Goal: Check status: Verify the current state of an ongoing process or item

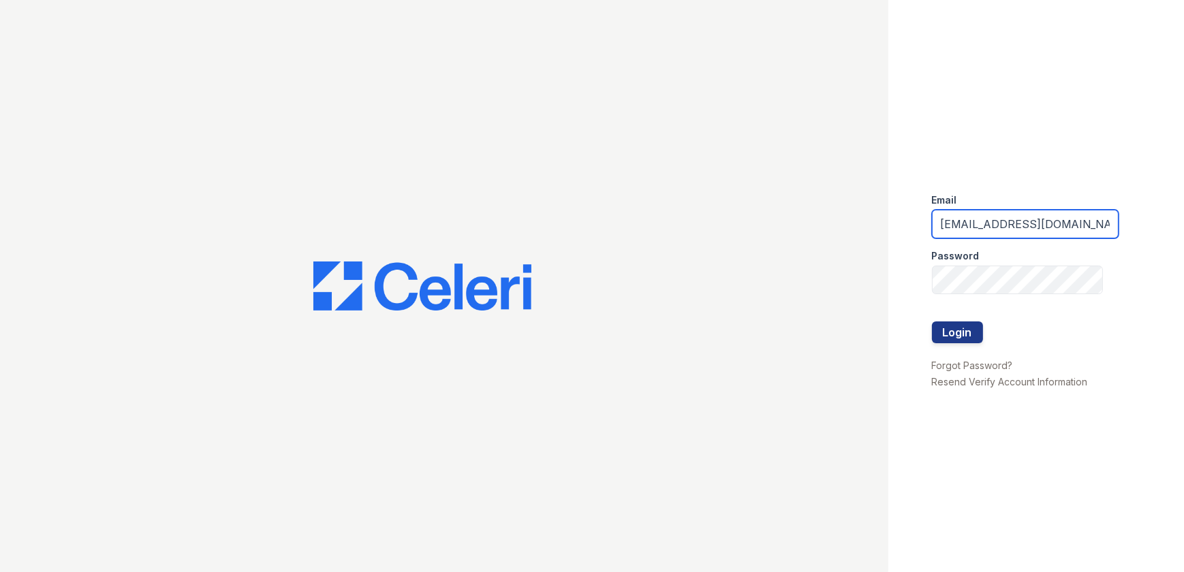
drag, startPoint x: 1067, startPoint y: 229, endPoint x: 908, endPoint y: 222, distance: 158.3
click at [908, 222] on div "Email [EMAIL_ADDRESS][DOMAIN_NAME] Password Login Forgot Password? Resend Verif…" at bounding box center [1037, 286] width 296 height 572
type input "[EMAIL_ADDRESS][DOMAIN_NAME]"
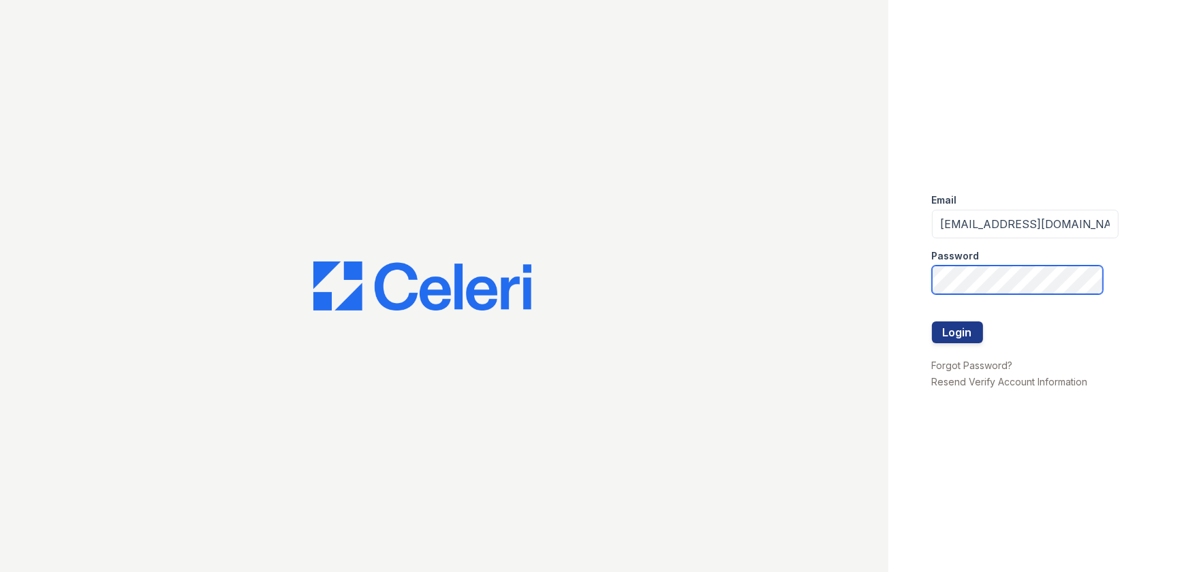
click at [857, 254] on div "Email [EMAIL_ADDRESS][DOMAIN_NAME] Password Login Forgot Password? Resend Verif…" at bounding box center [592, 286] width 1184 height 572
click at [932, 322] on button "Login" at bounding box center [957, 333] width 51 height 22
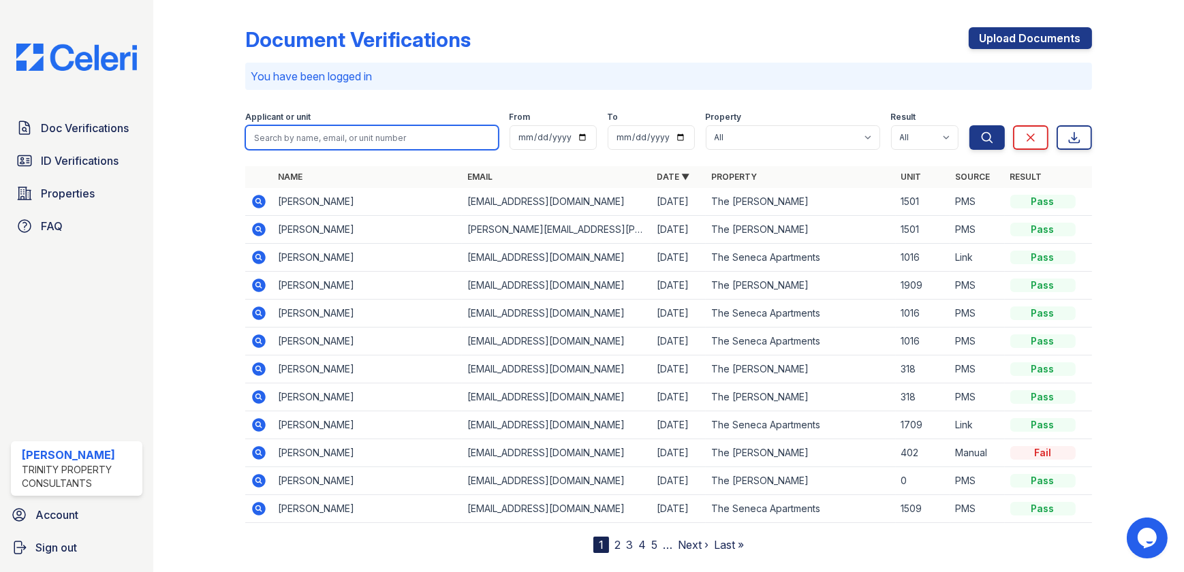
click at [360, 137] on input "search" at bounding box center [371, 137] width 253 height 25
type input "aaron"
click at [970, 125] on button "Search" at bounding box center [987, 137] width 35 height 25
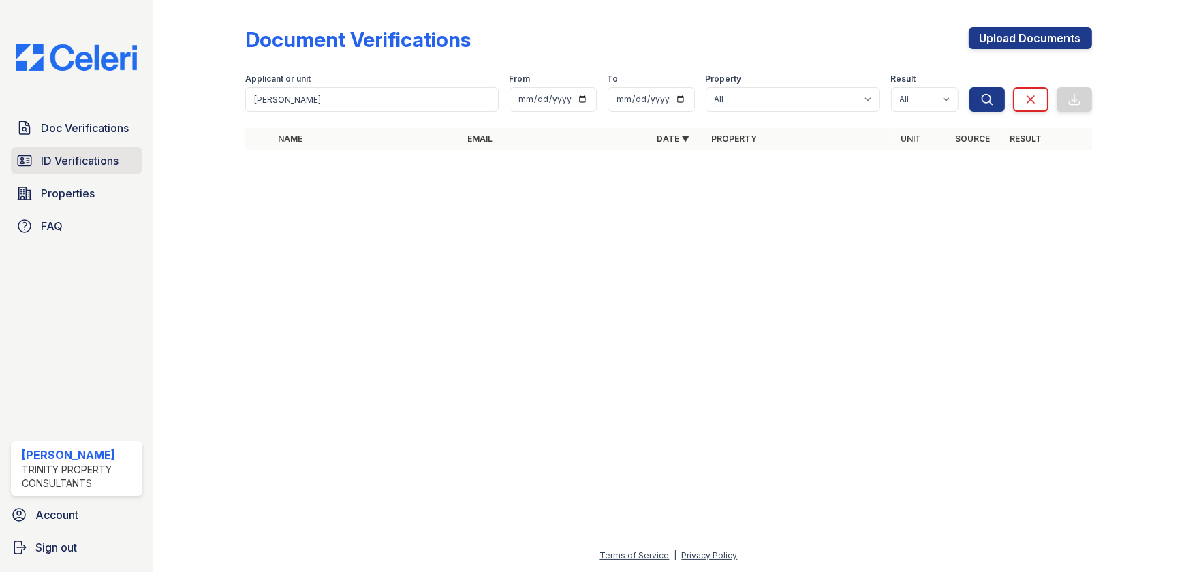
click at [75, 153] on span "ID Verifications" at bounding box center [80, 161] width 78 height 16
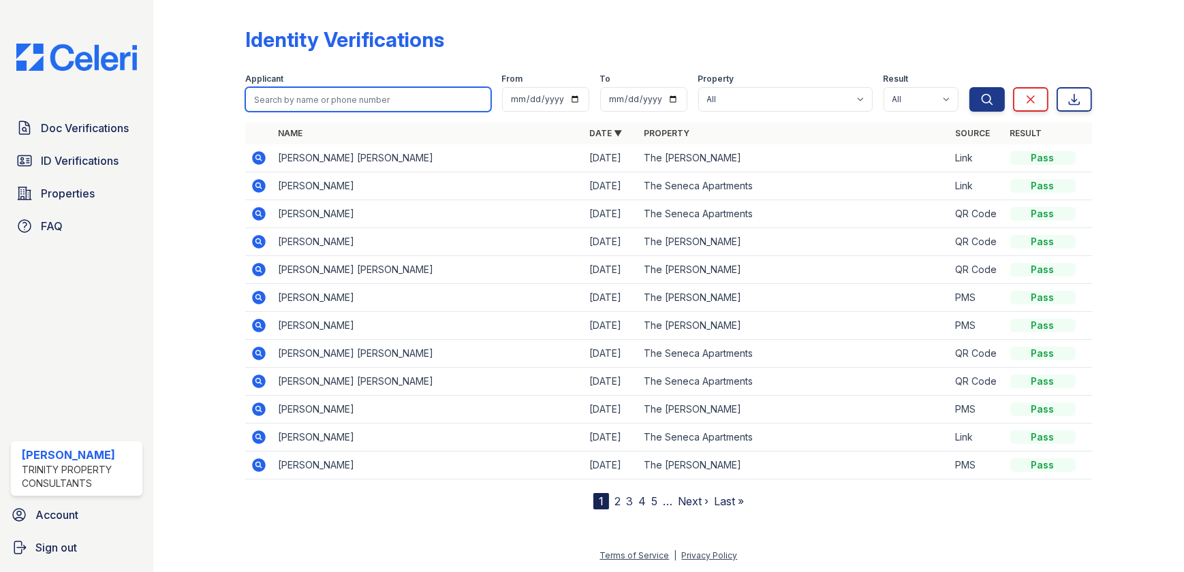
click at [305, 100] on input "search" at bounding box center [367, 99] width 245 height 25
type input "aaron"
click at [970, 87] on button "Search" at bounding box center [987, 99] width 35 height 25
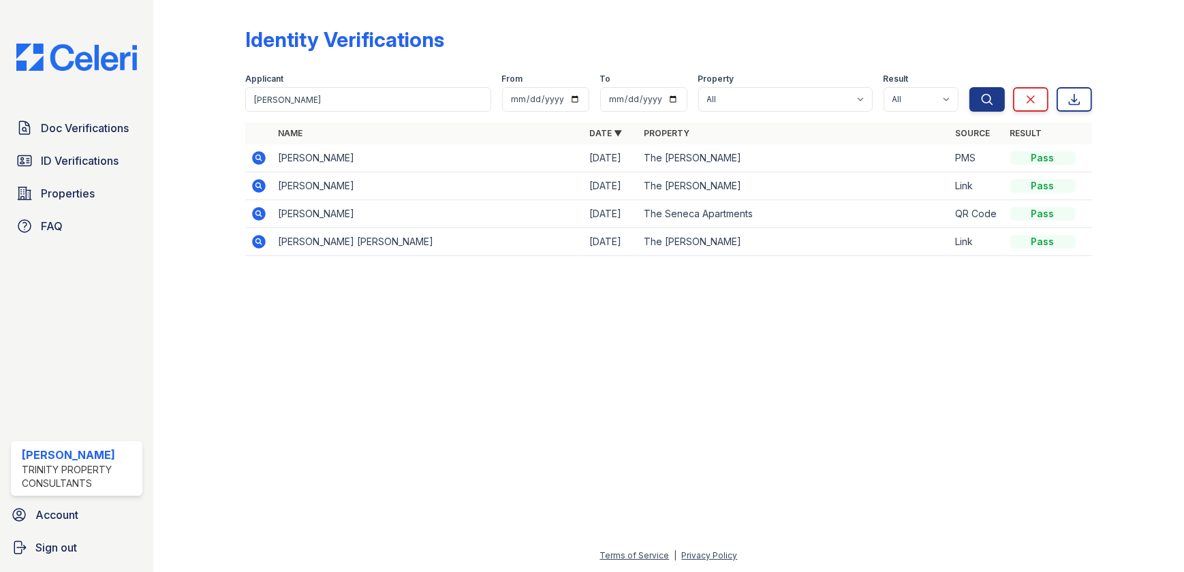
click at [258, 162] on icon at bounding box center [260, 158] width 14 height 14
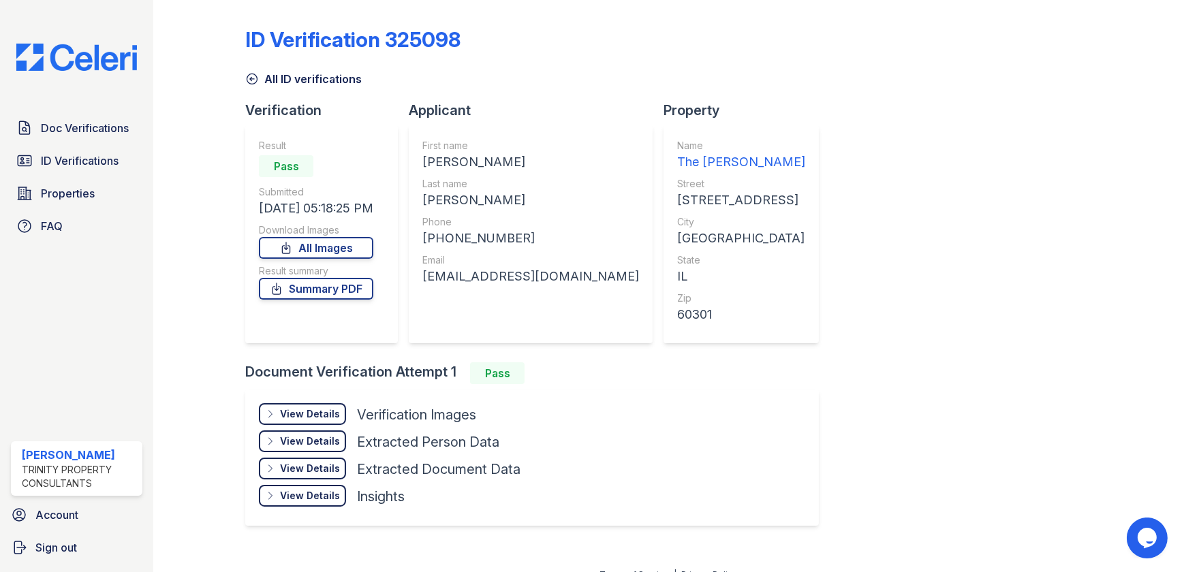
click at [345, 236] on div "Download Images" at bounding box center [316, 231] width 114 height 14
click at [344, 245] on link "All Images" at bounding box center [316, 248] width 114 height 22
